Goal: Task Accomplishment & Management: Use online tool/utility

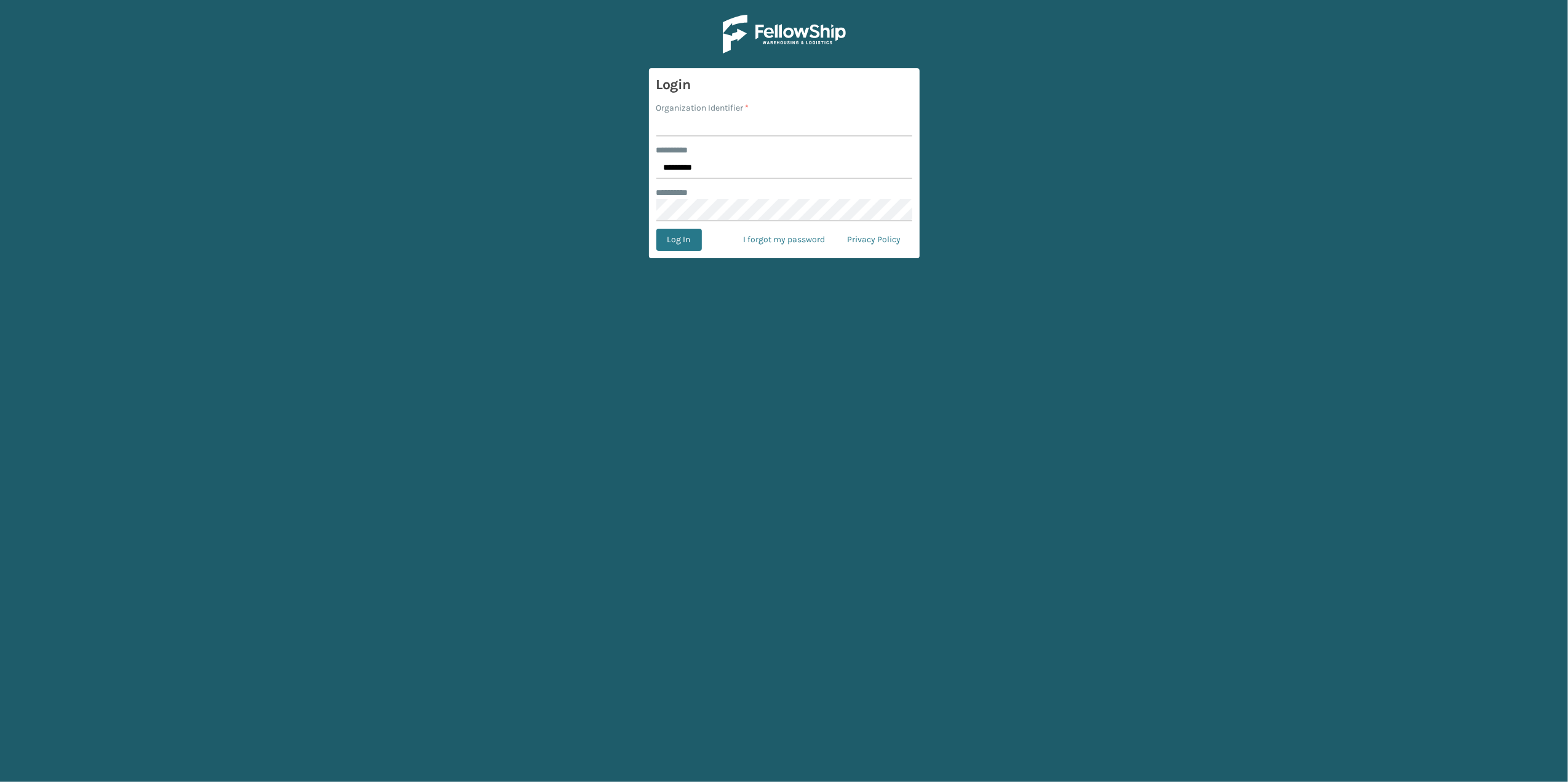
type input "fellowship - east"
click at [700, 242] on button "Log In" at bounding box center [679, 239] width 46 height 22
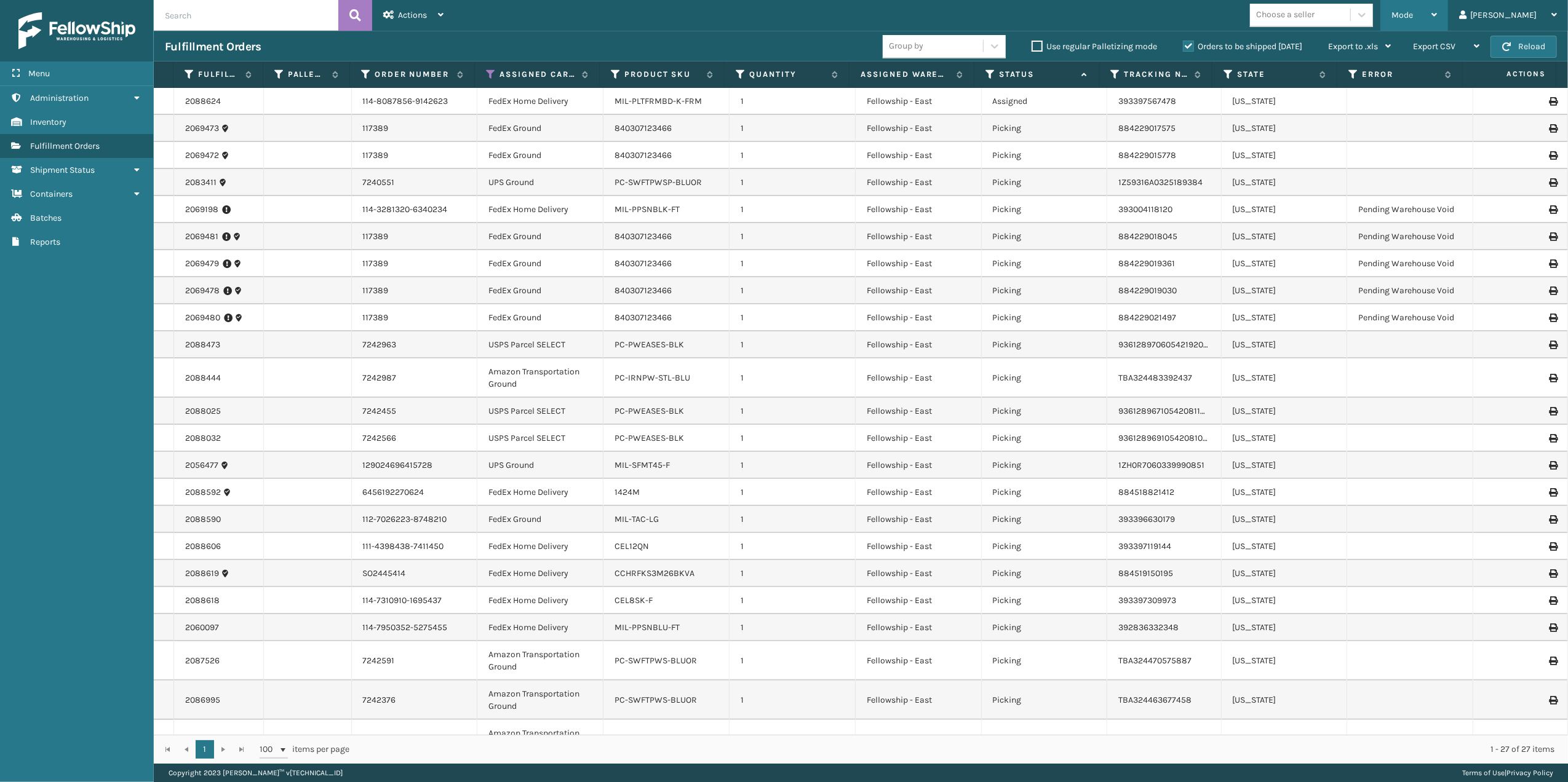
click at [1413, 10] on span "Mode" at bounding box center [1402, 15] width 22 height 10
click at [1358, 77] on li "Picking Mode" at bounding box center [1365, 81] width 165 height 33
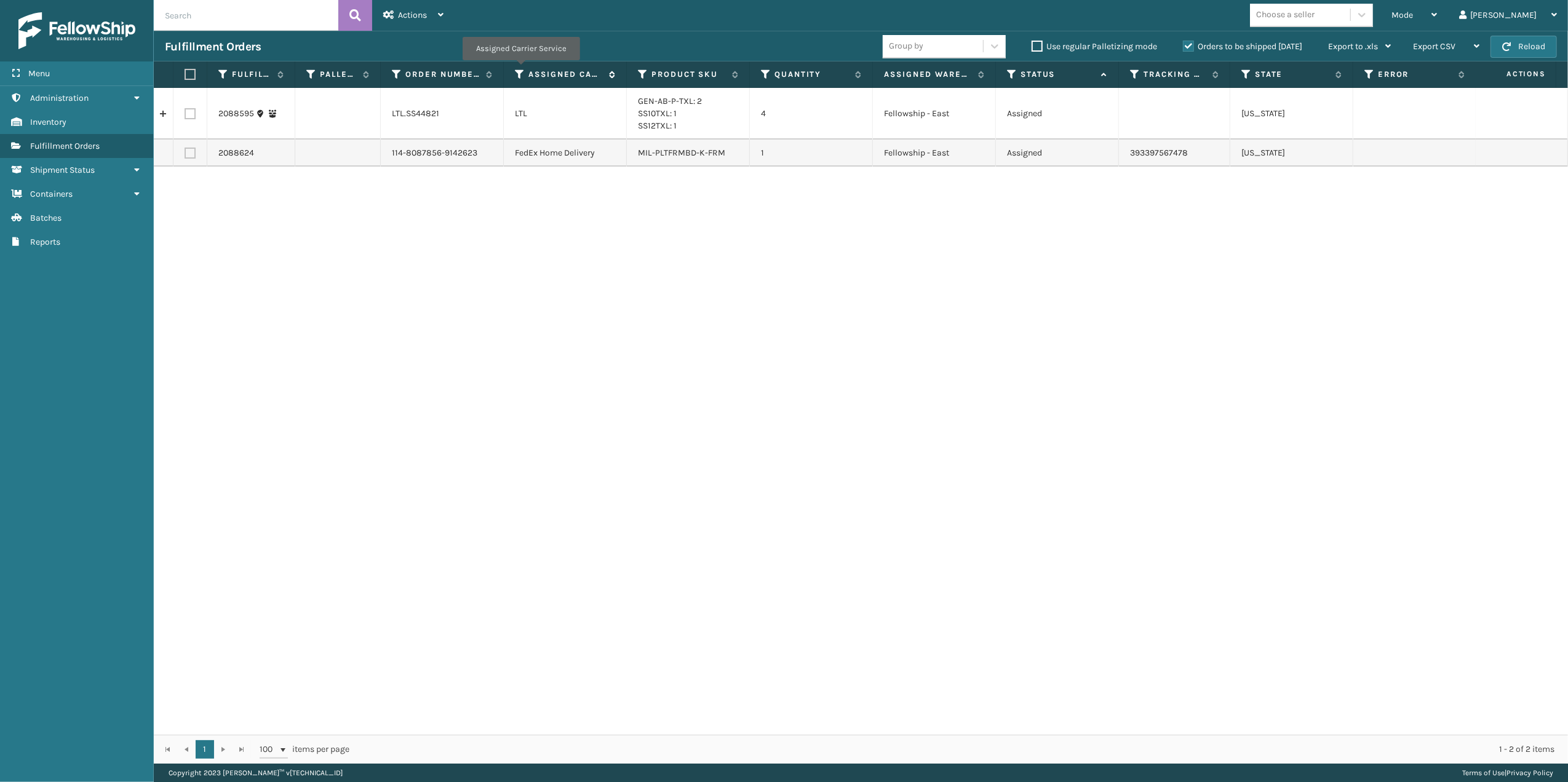
click at [520, 69] on icon at bounding box center [520, 74] width 10 height 11
click at [254, 232] on div "2088595 LTL.SS44821 LTL GEN-AB-P-TXL: 2 SS10TXL: 1 SS12TXL: 1 4 Fellowship - Ea…" at bounding box center [860, 411] width 1414 height 647
click at [190, 153] on label at bounding box center [190, 153] width 11 height 11
click at [185, 153] on input "checkbox" at bounding box center [185, 151] width 1 height 8
checkbox input "true"
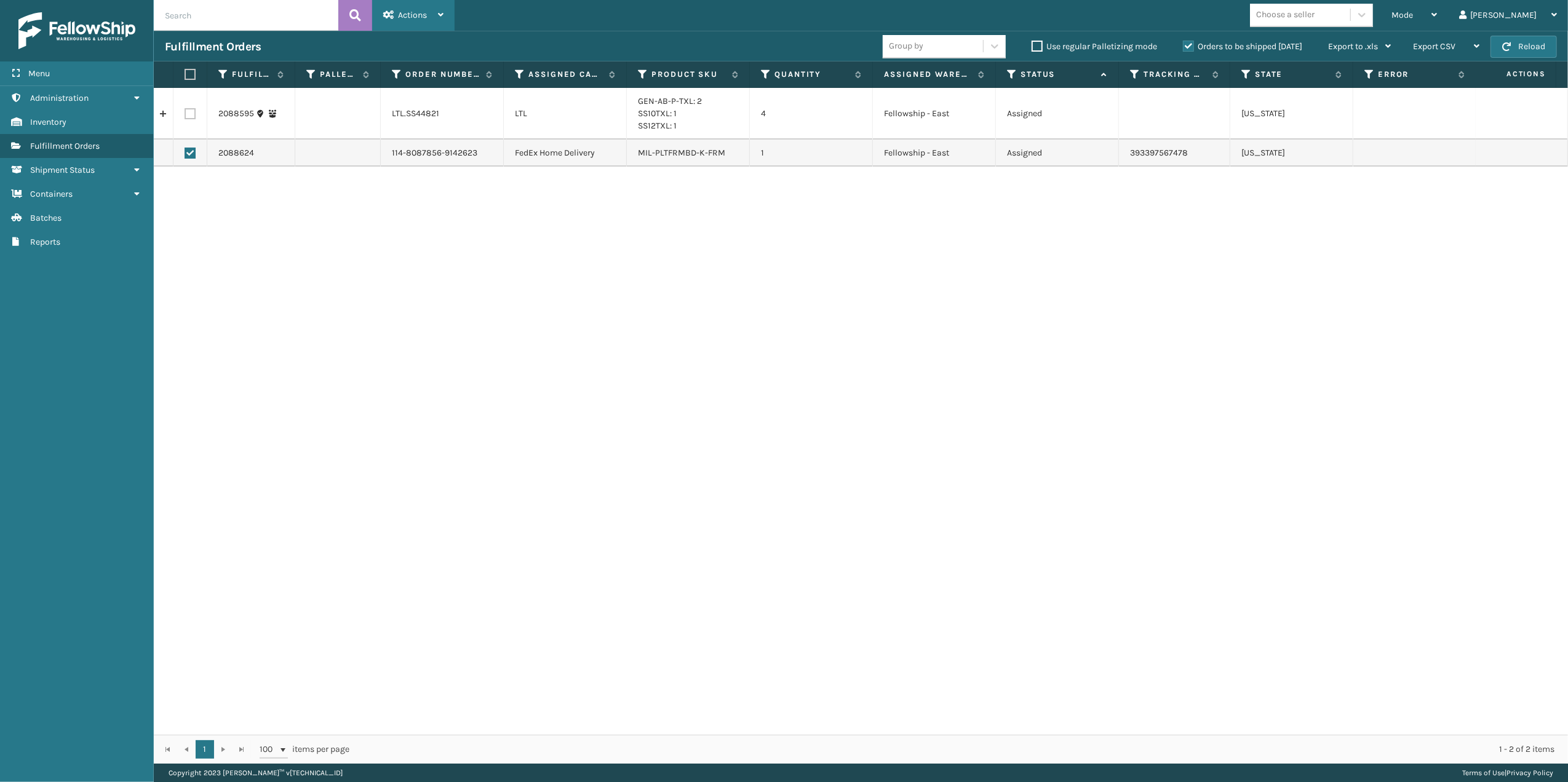
click at [412, 13] on span "Actions" at bounding box center [412, 15] width 29 height 10
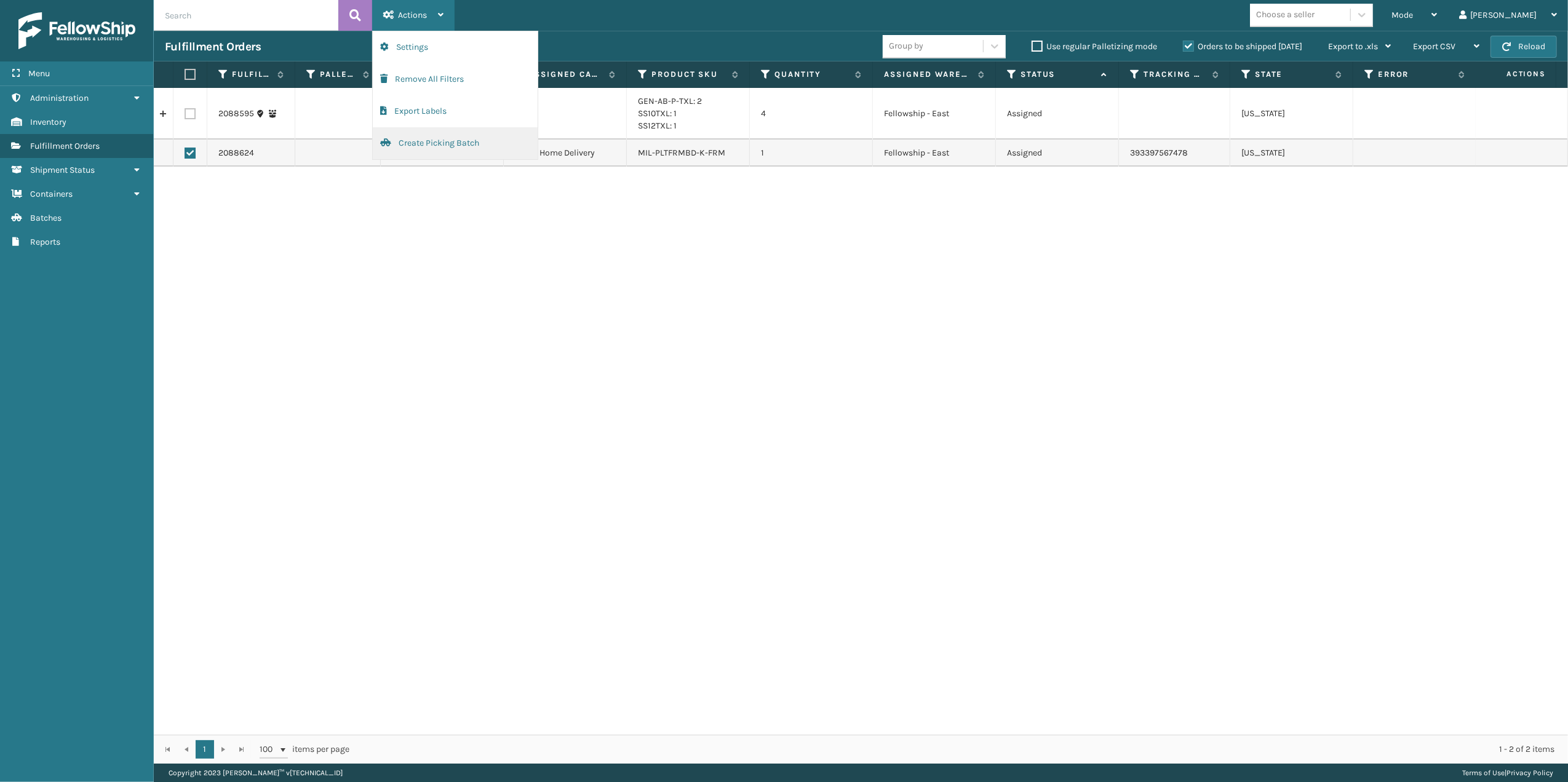
click at [436, 140] on button "Create Picking Batch" at bounding box center [455, 143] width 165 height 32
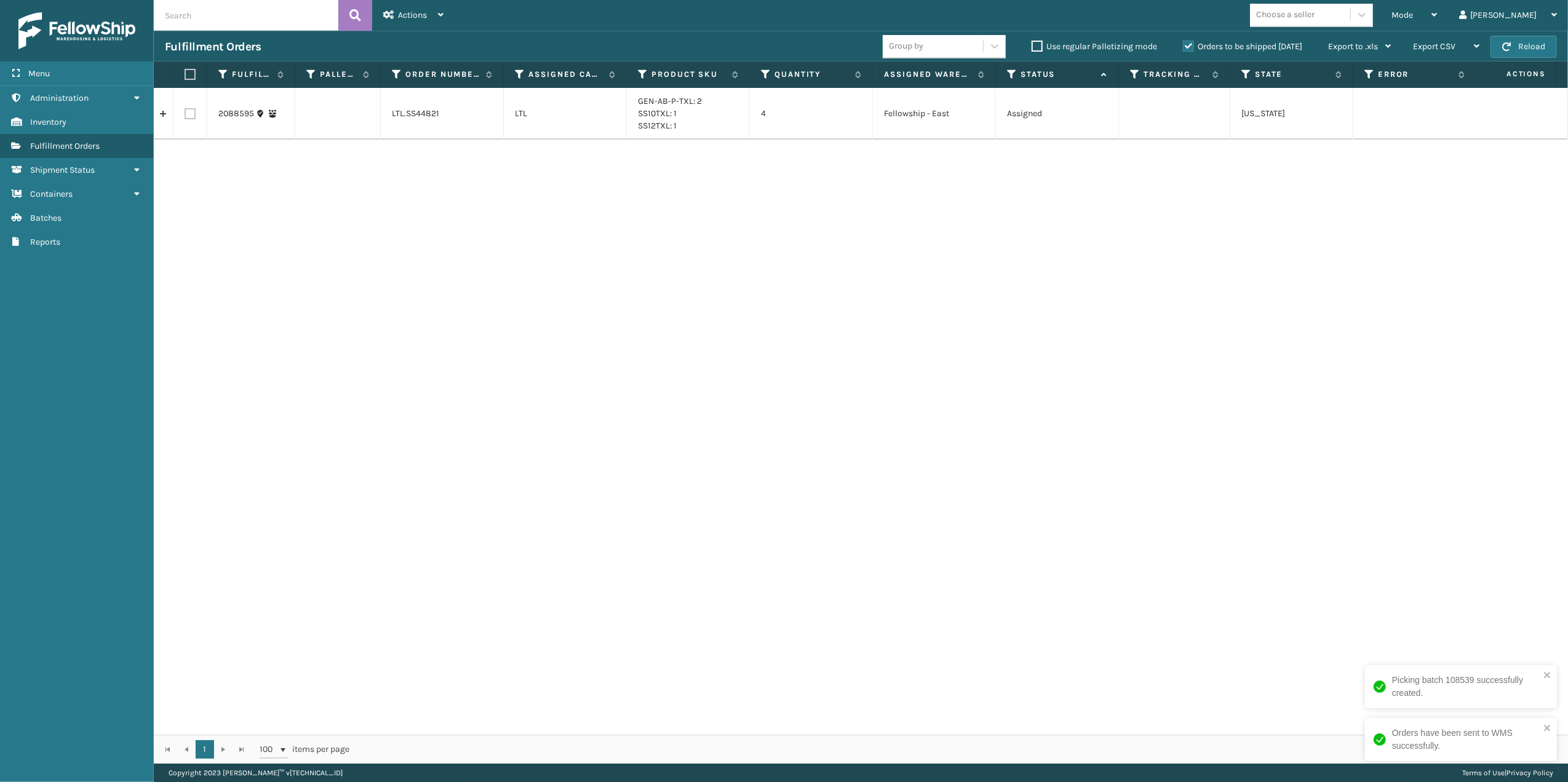
click at [658, 358] on div "2088595 LTL.SS44821 LTL GEN-AB-P-TXL: 2 SS10TXL: 1 SS12TXL: 1 4 Fellowship - Ea…" at bounding box center [860, 411] width 1414 height 647
click at [1413, 13] on span "Mode" at bounding box center [1402, 15] width 22 height 10
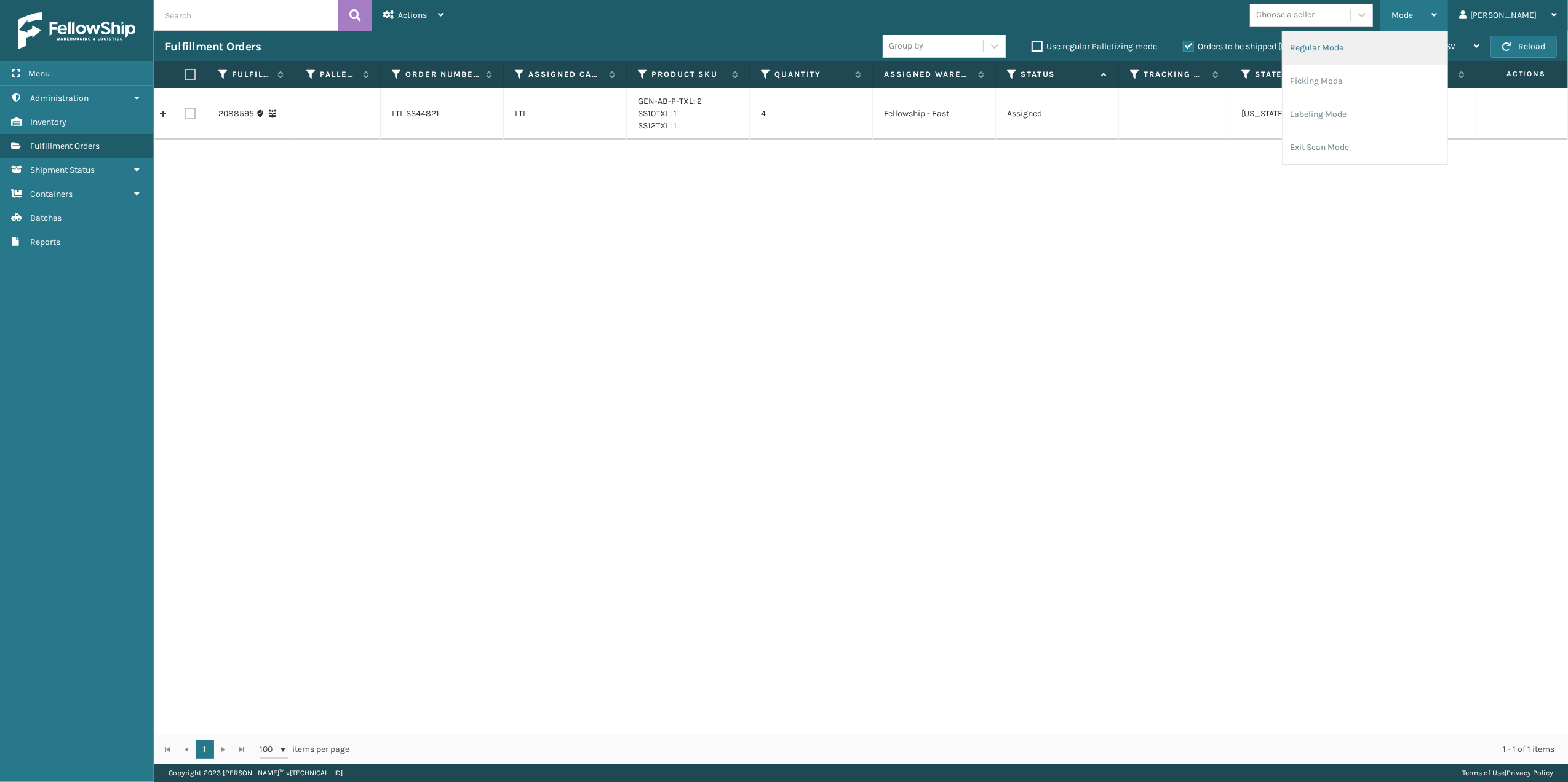
click at [1342, 46] on li "Regular Mode" at bounding box center [1365, 47] width 165 height 33
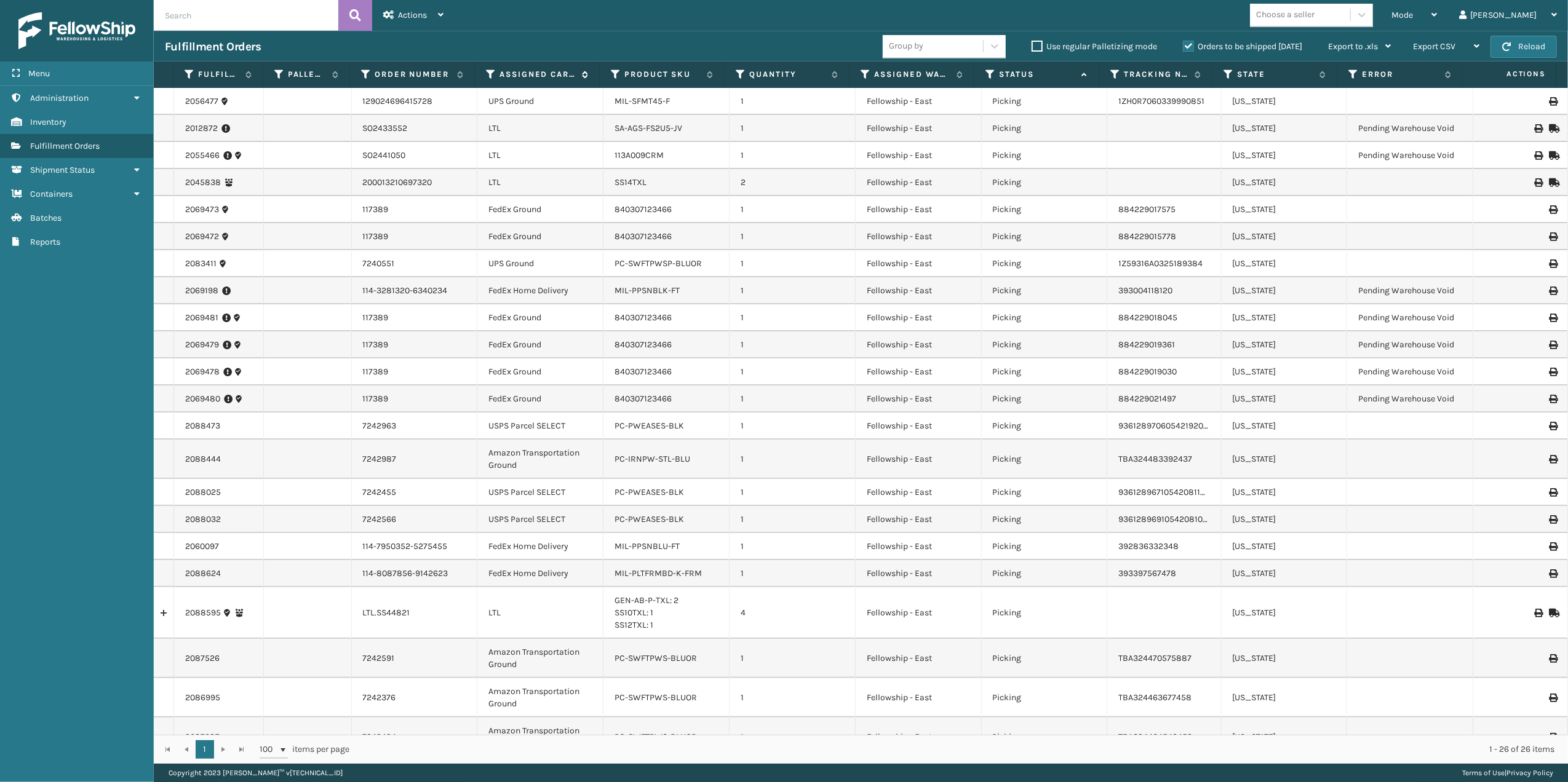
click at [491, 78] on icon at bounding box center [491, 74] width 10 height 11
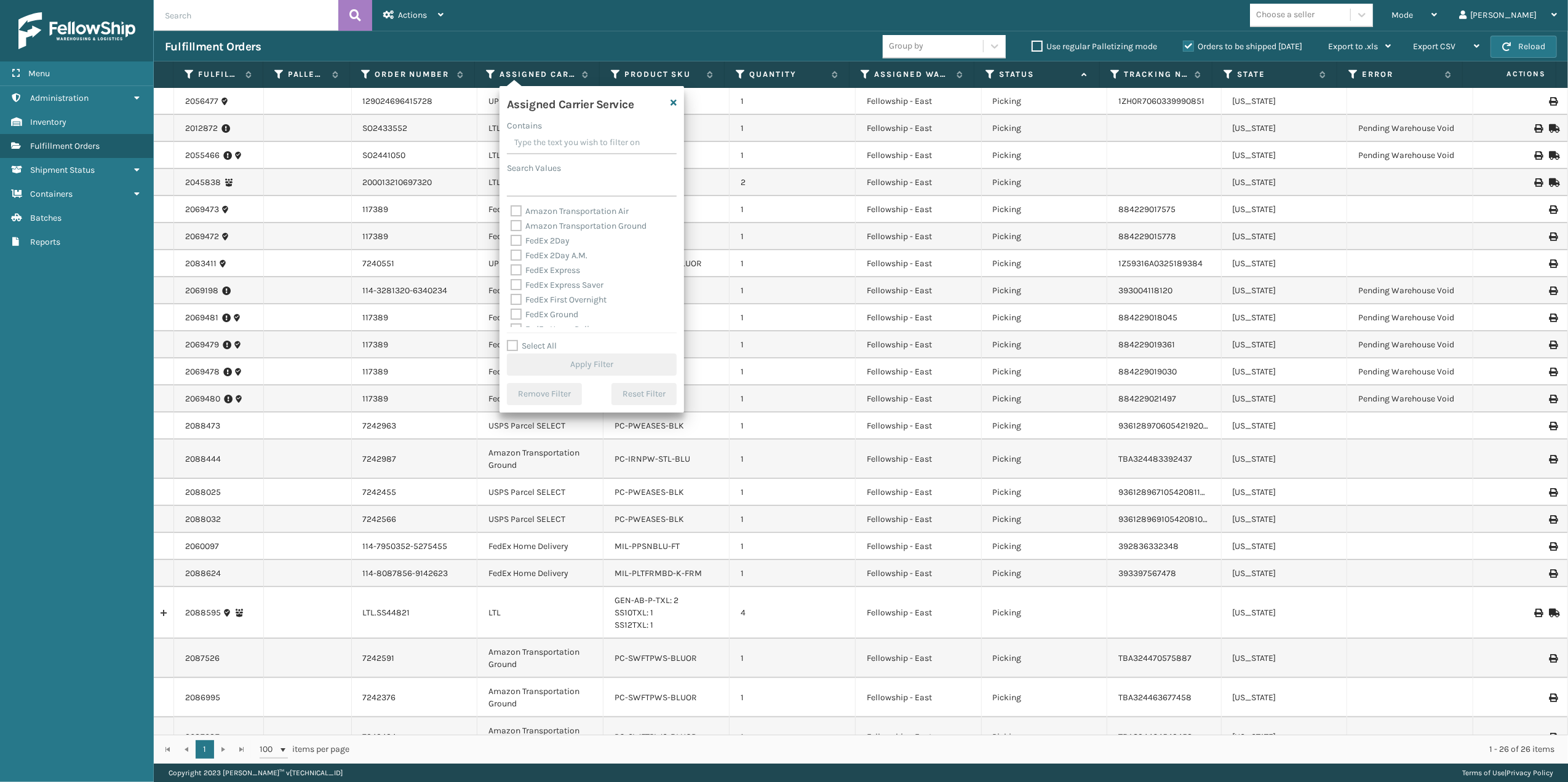
click at [519, 345] on label "Select All" at bounding box center [531, 345] width 50 height 10
click at [519, 340] on input "Select All" at bounding box center [599, 339] width 185 height 1
checkbox input "true"
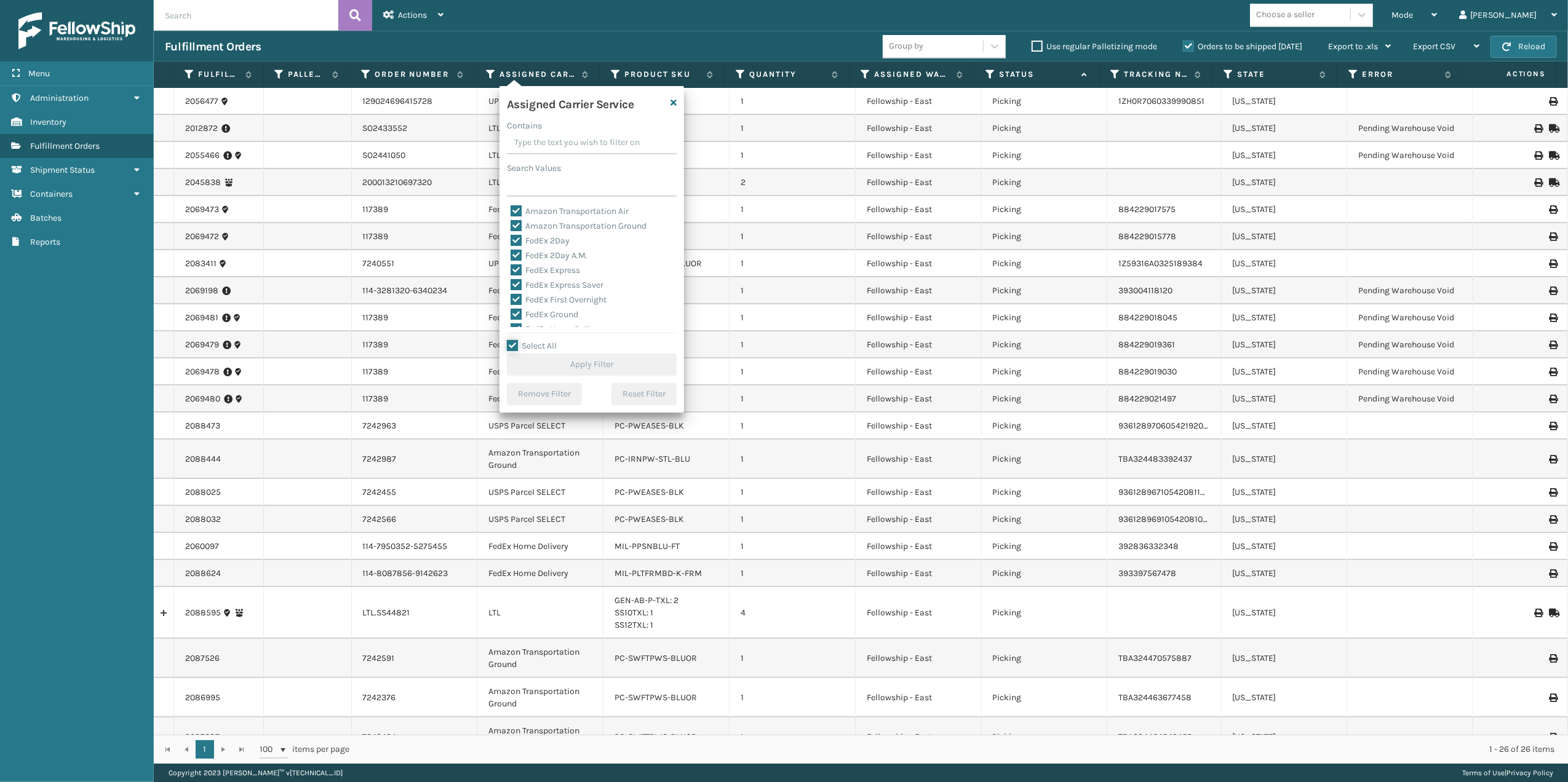
checkbox input "true"
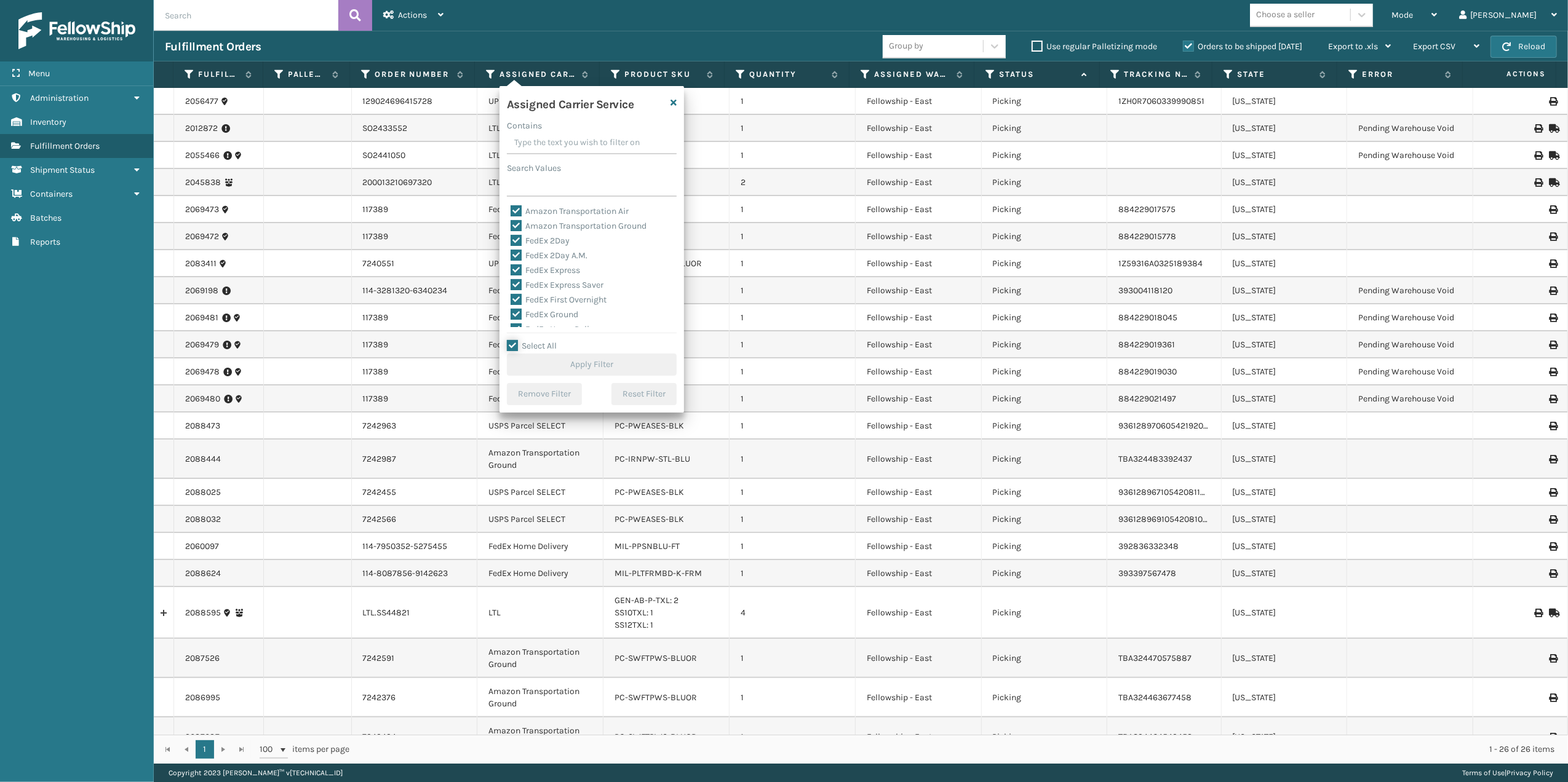
checkbox input "true"
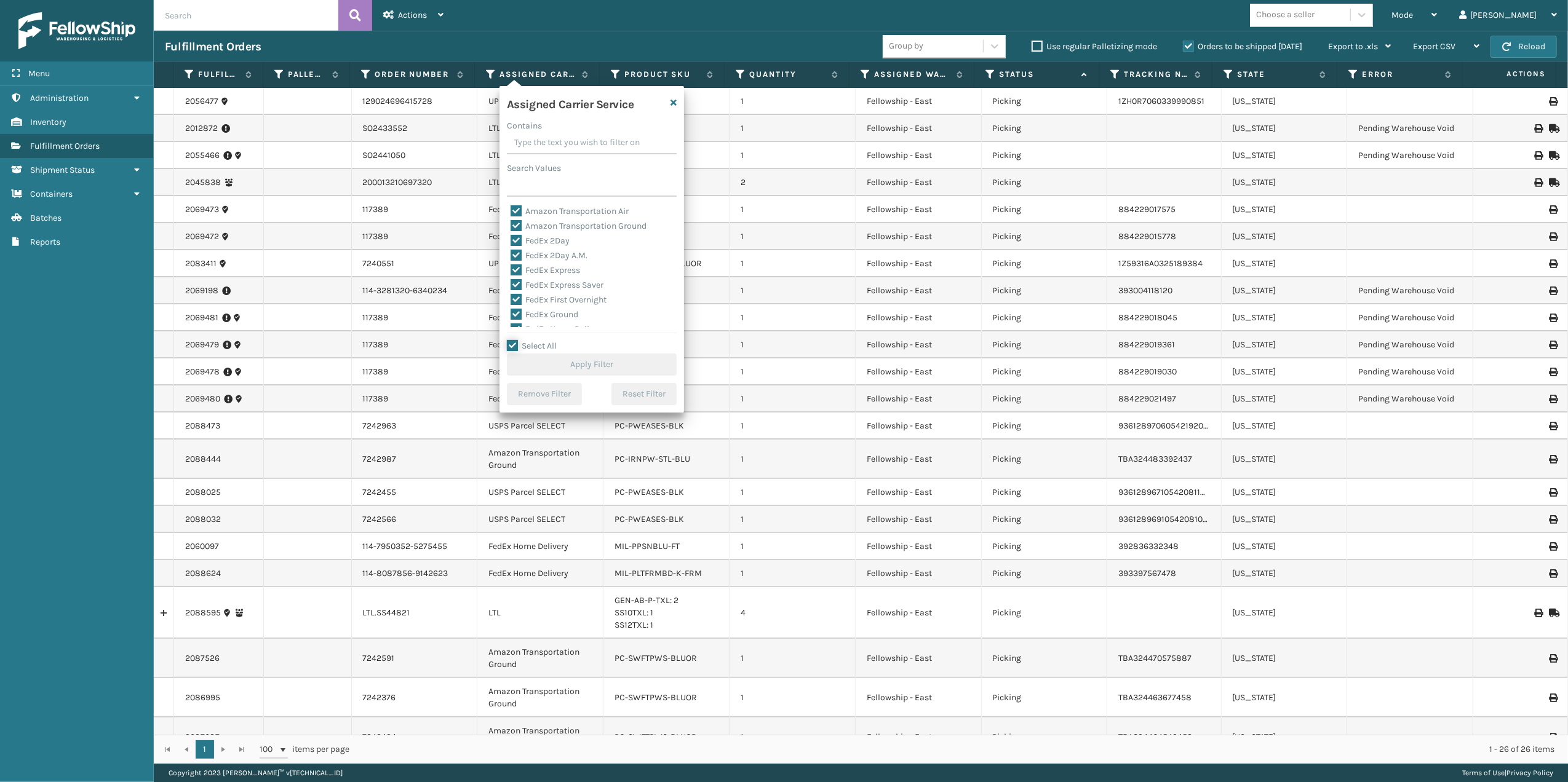
checkbox input "true"
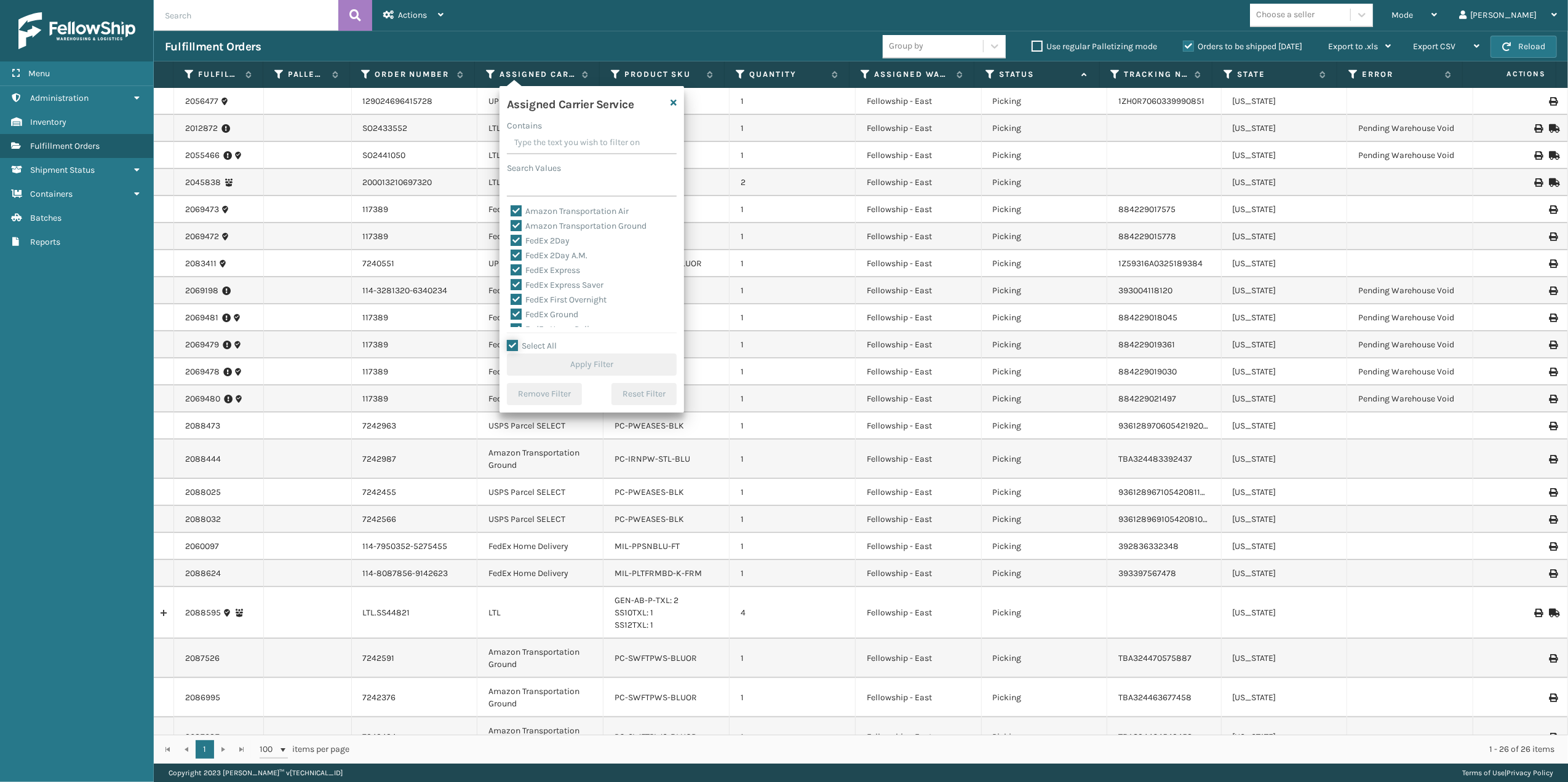
checkbox input "true"
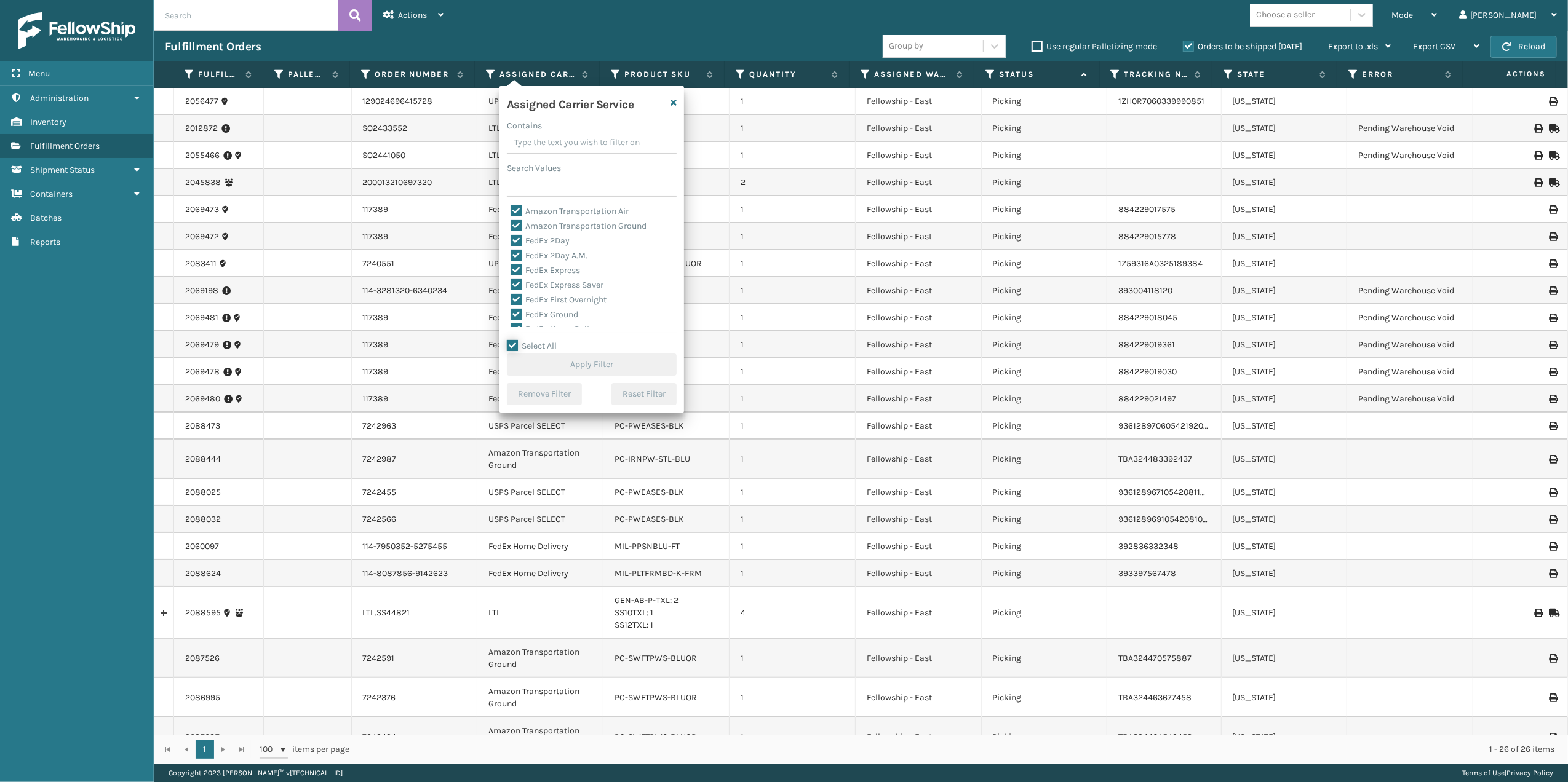
checkbox input "true"
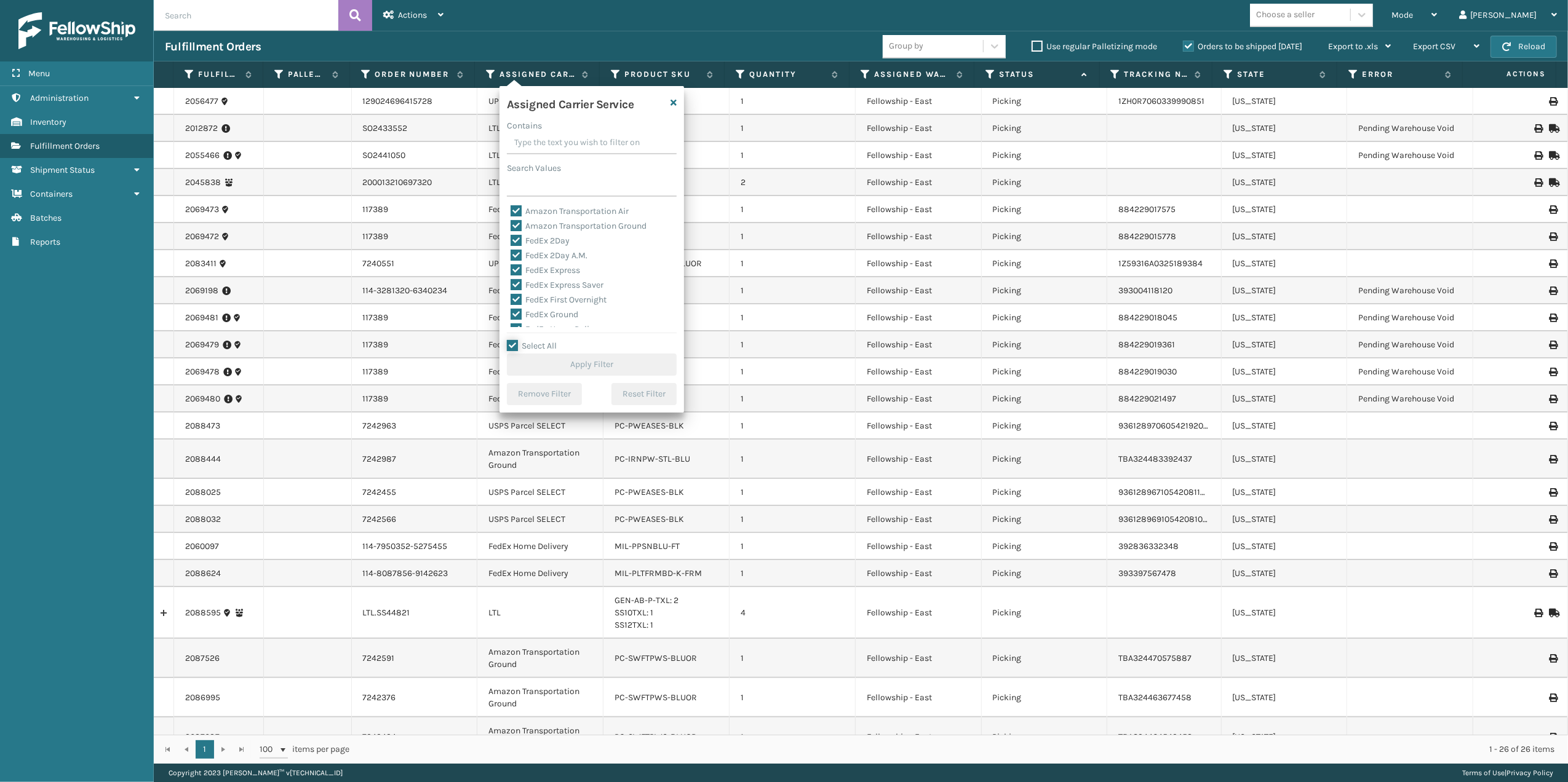
checkbox input "true"
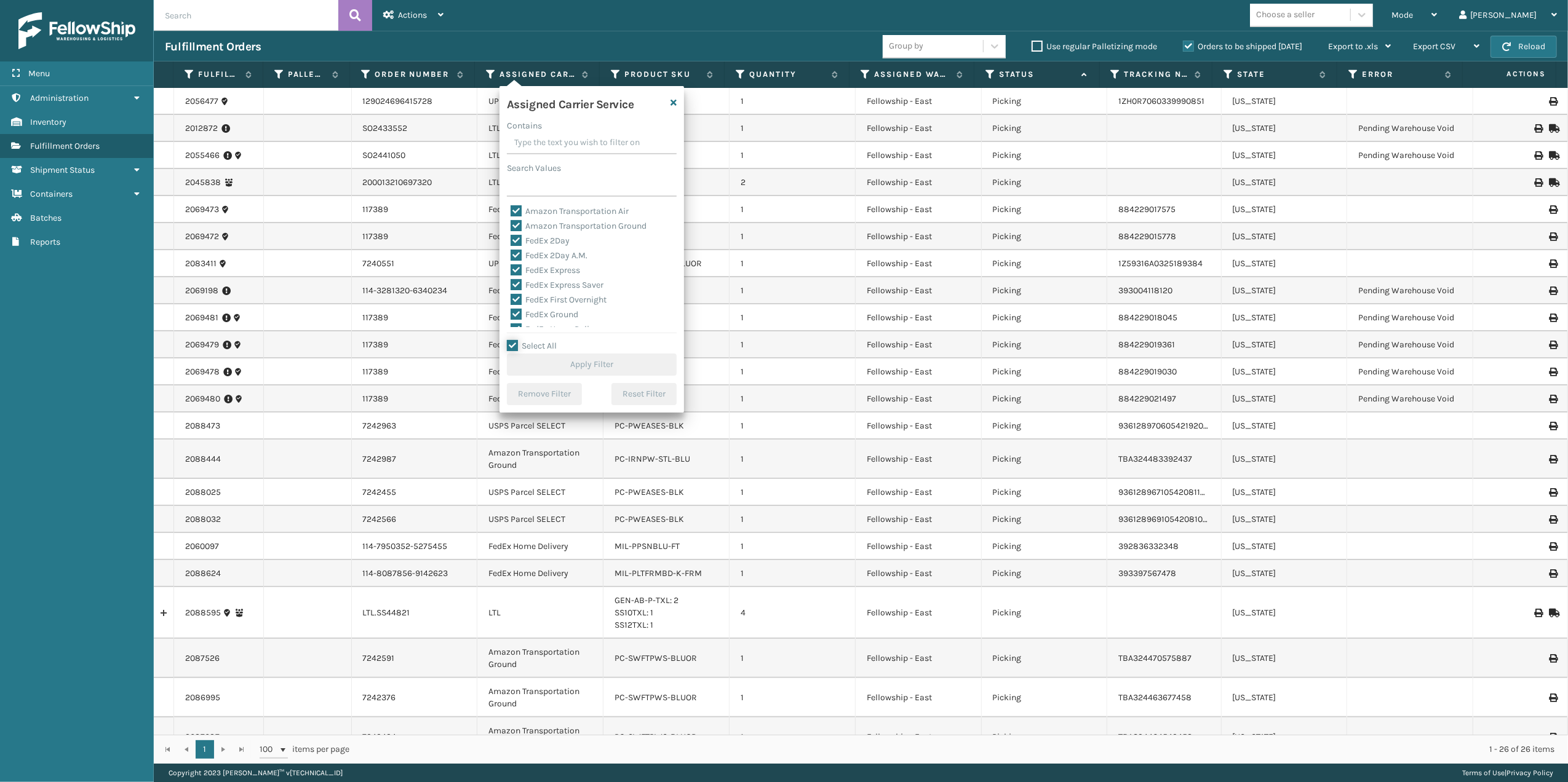
checkbox input "true"
click at [515, 303] on label "LTL" at bounding box center [524, 306] width 27 height 10
click at [511, 303] on input "LTL" at bounding box center [511, 303] width 1 height 8
checkbox input "false"
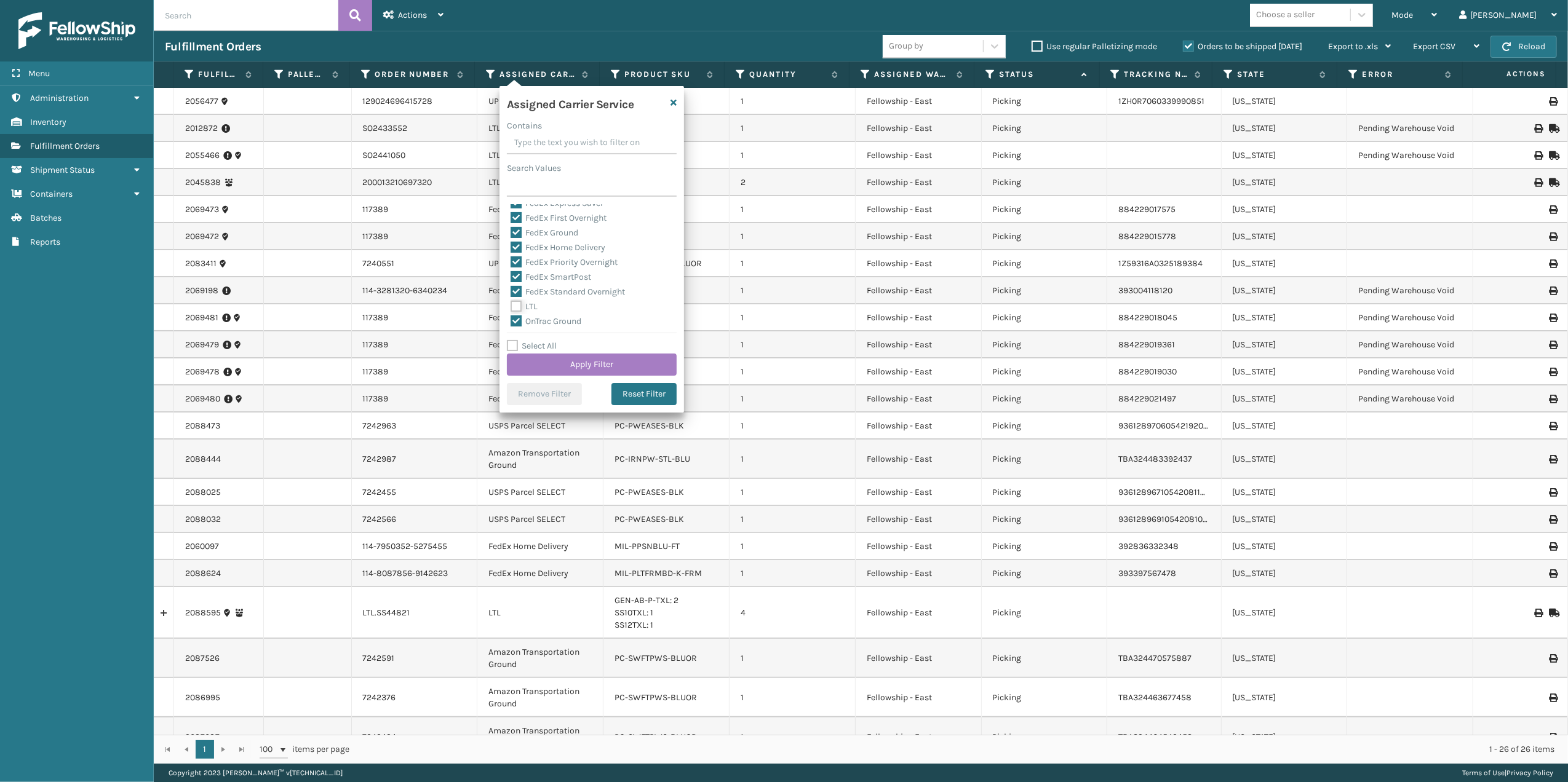
checkbox input "false"
click at [578, 362] on button "Apply Filter" at bounding box center [591, 365] width 169 height 22
